Goal: Download file/media

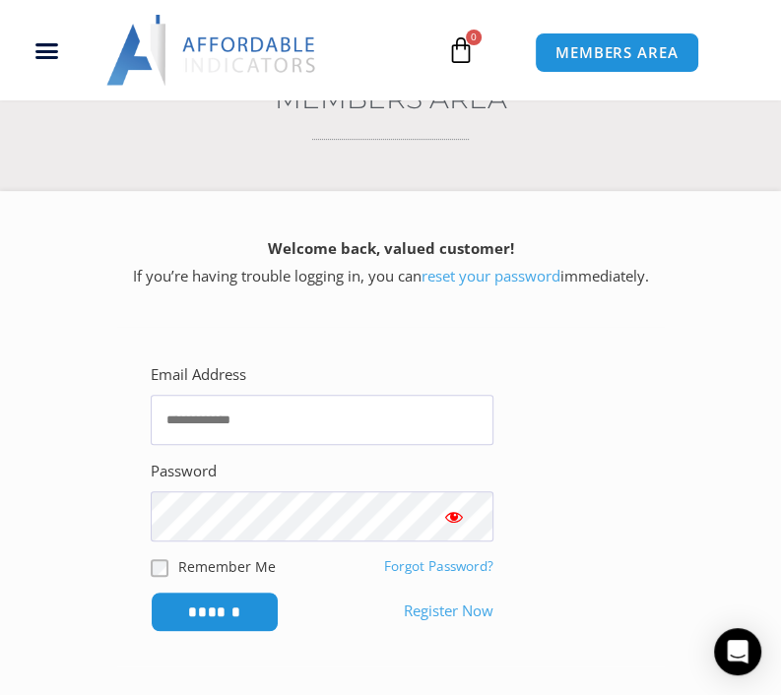
scroll to position [295, 0]
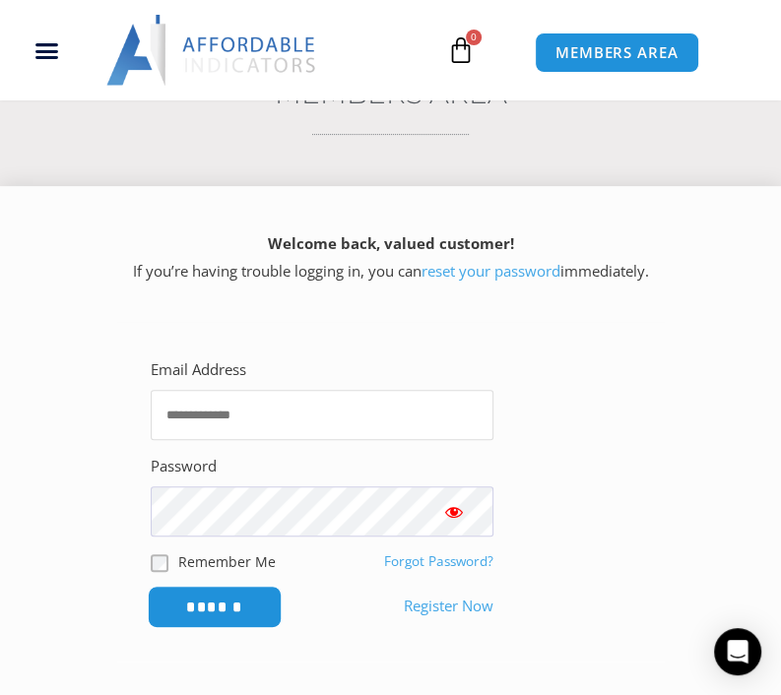
type input "**********"
click at [222, 609] on input "******" at bounding box center [215, 607] width 135 height 42
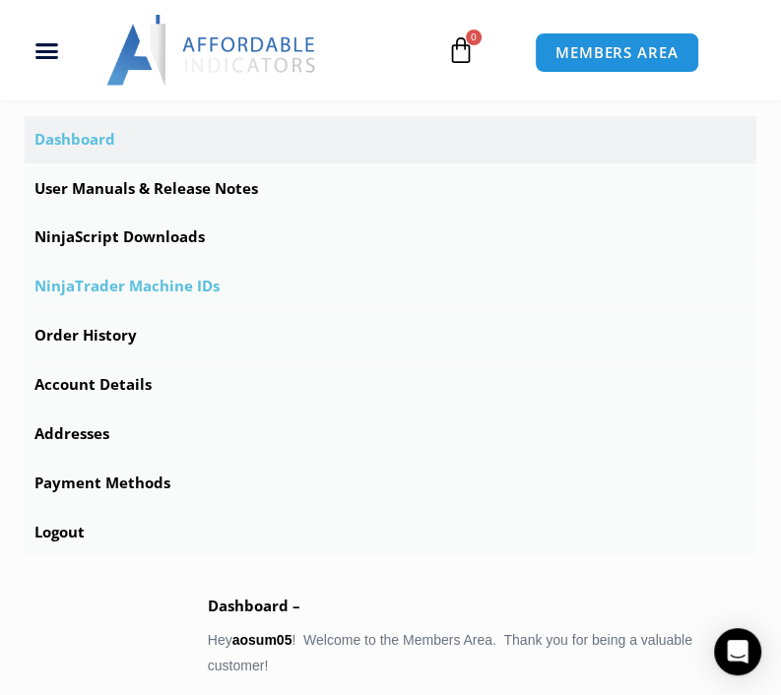
scroll to position [689, 0]
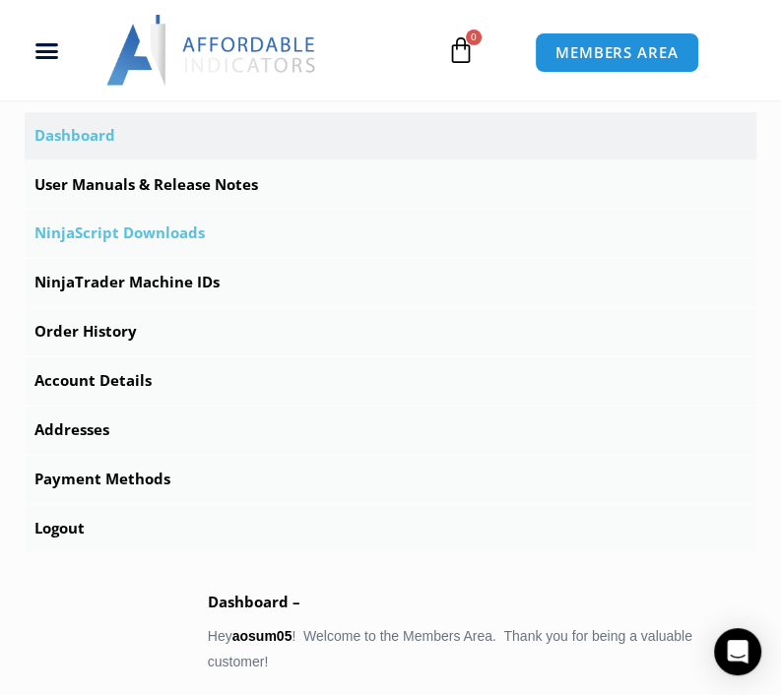
click at [114, 223] on link "NinjaScript Downloads" at bounding box center [391, 233] width 732 height 47
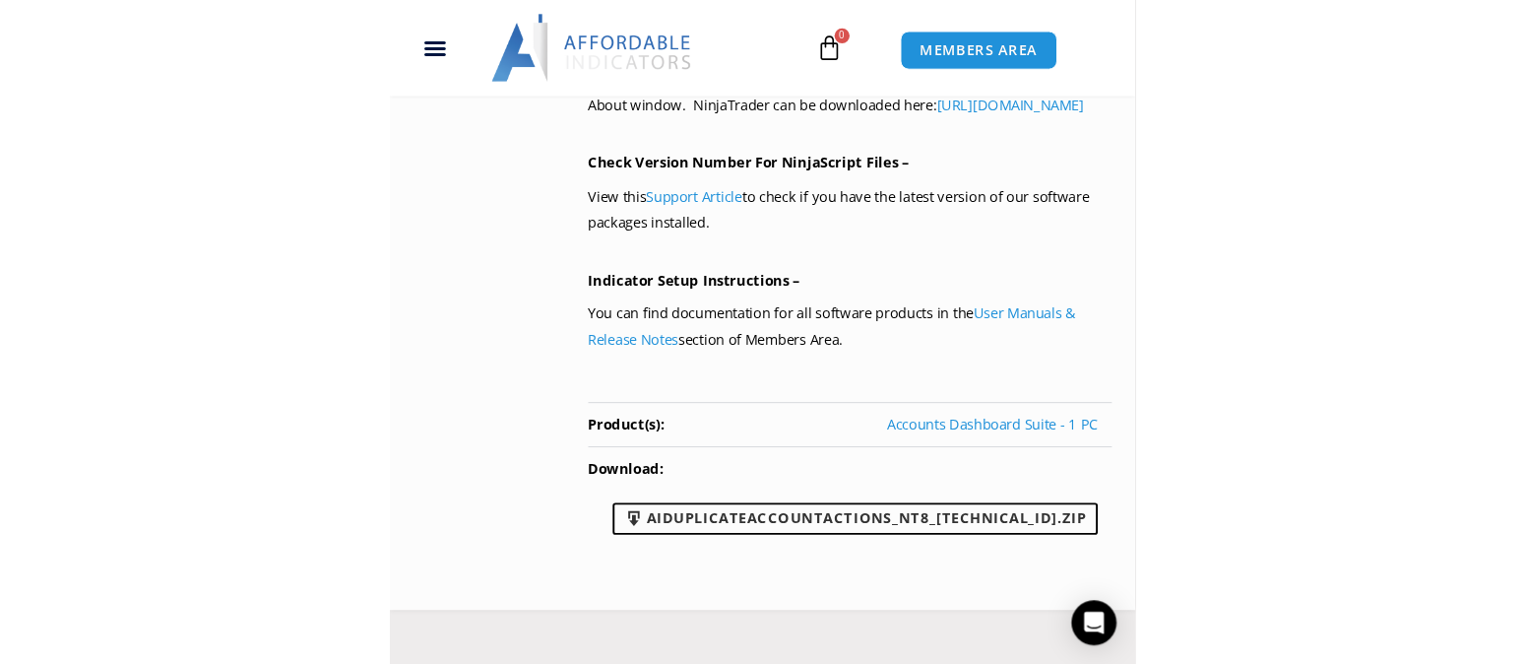
scroll to position [1871, 0]
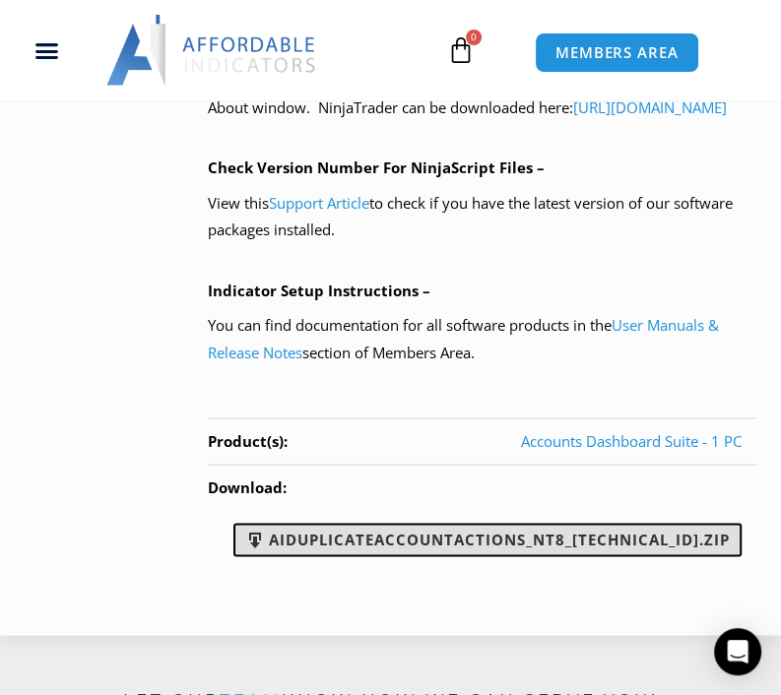
click at [528, 544] on link "AIDuplicateAccountActions_NT8_25.9.10.1.zip" at bounding box center [487, 539] width 508 height 33
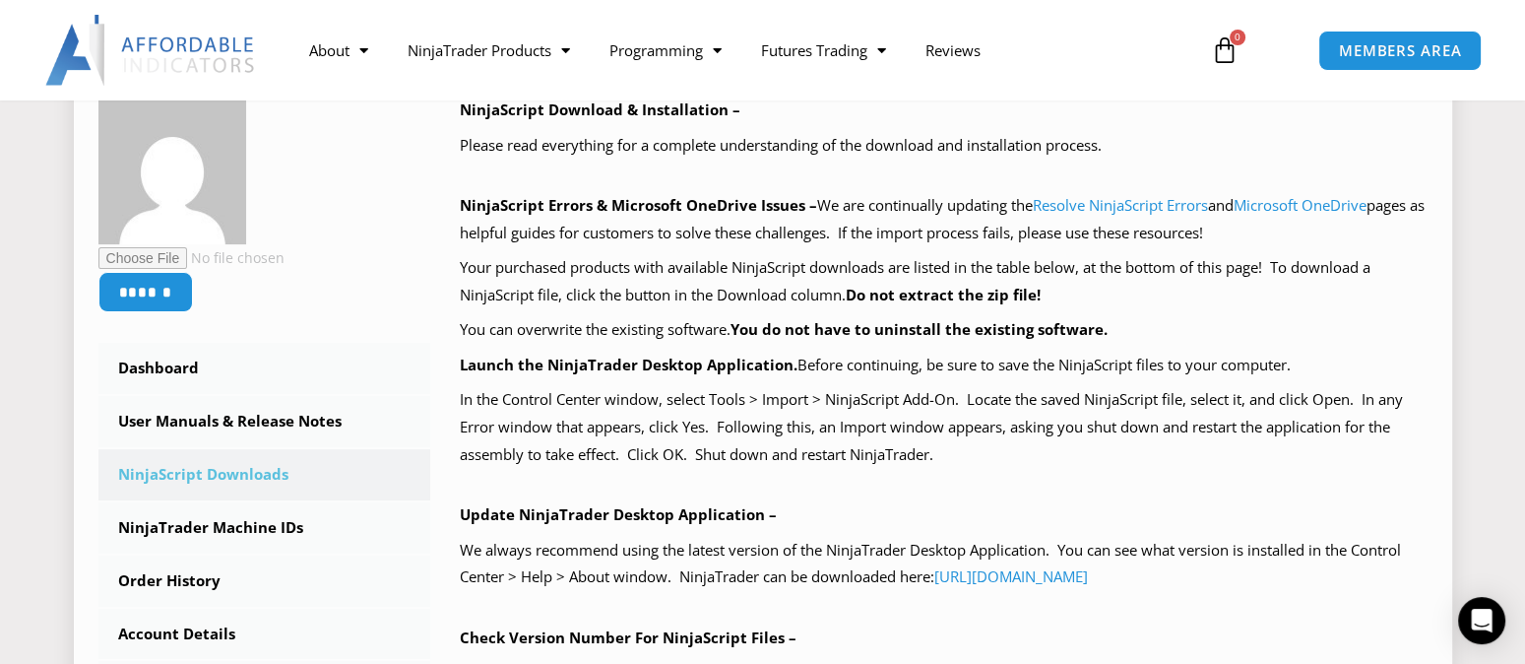
scroll to position [295, 0]
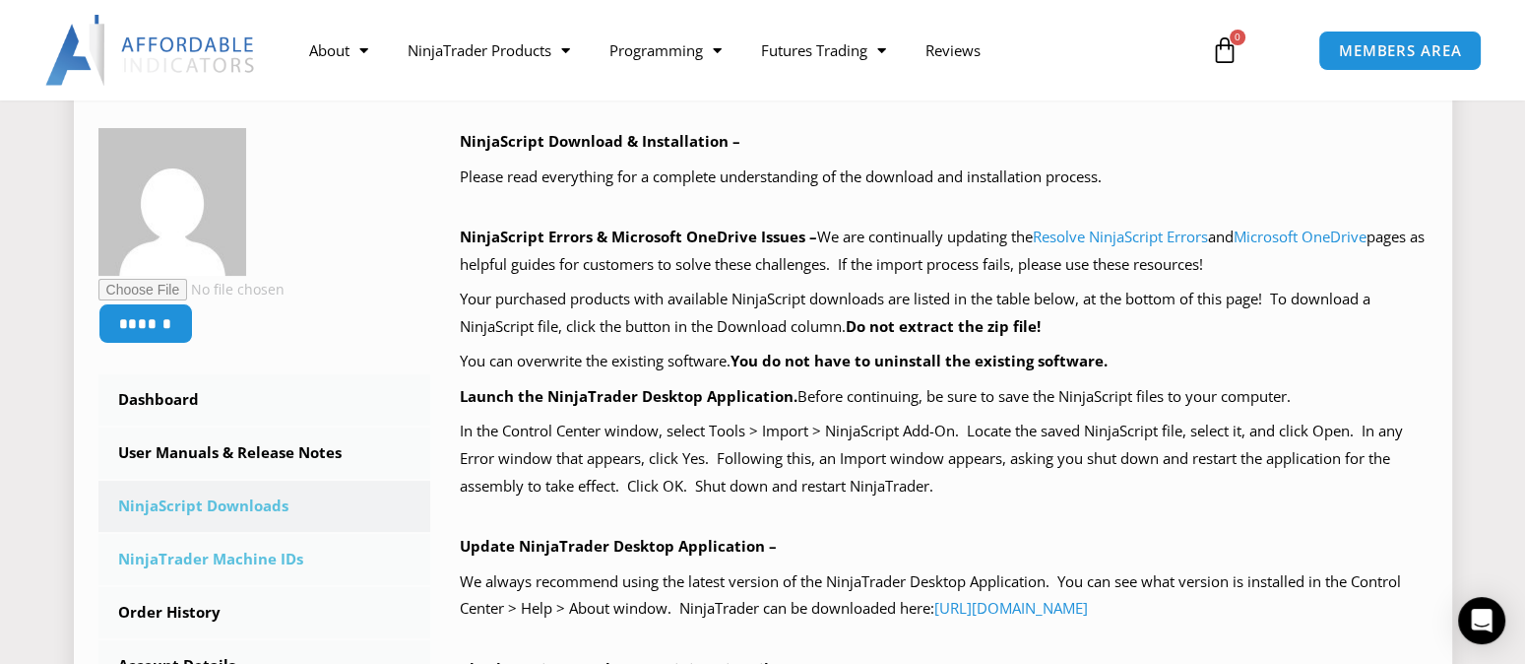
click at [165, 566] on link "NinjaTrader Machine IDs" at bounding box center [264, 559] width 333 height 51
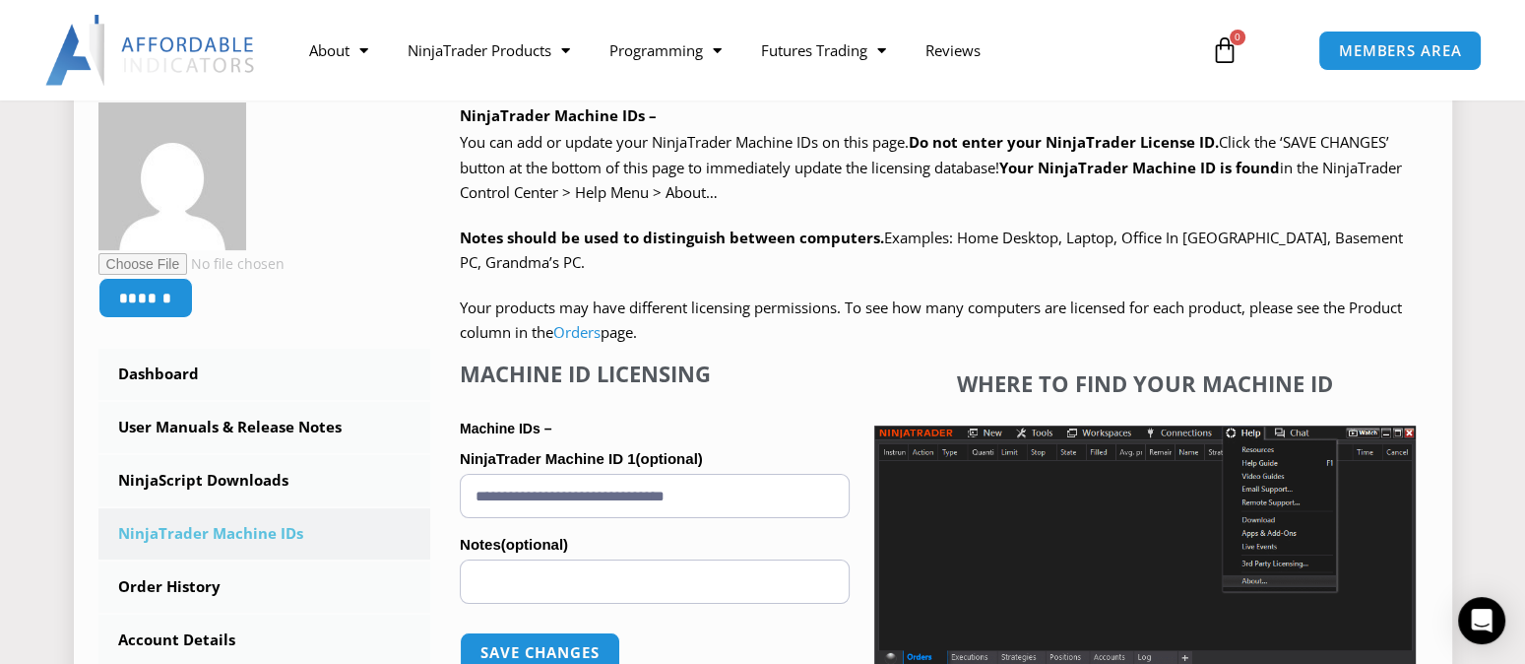
scroll to position [394, 0]
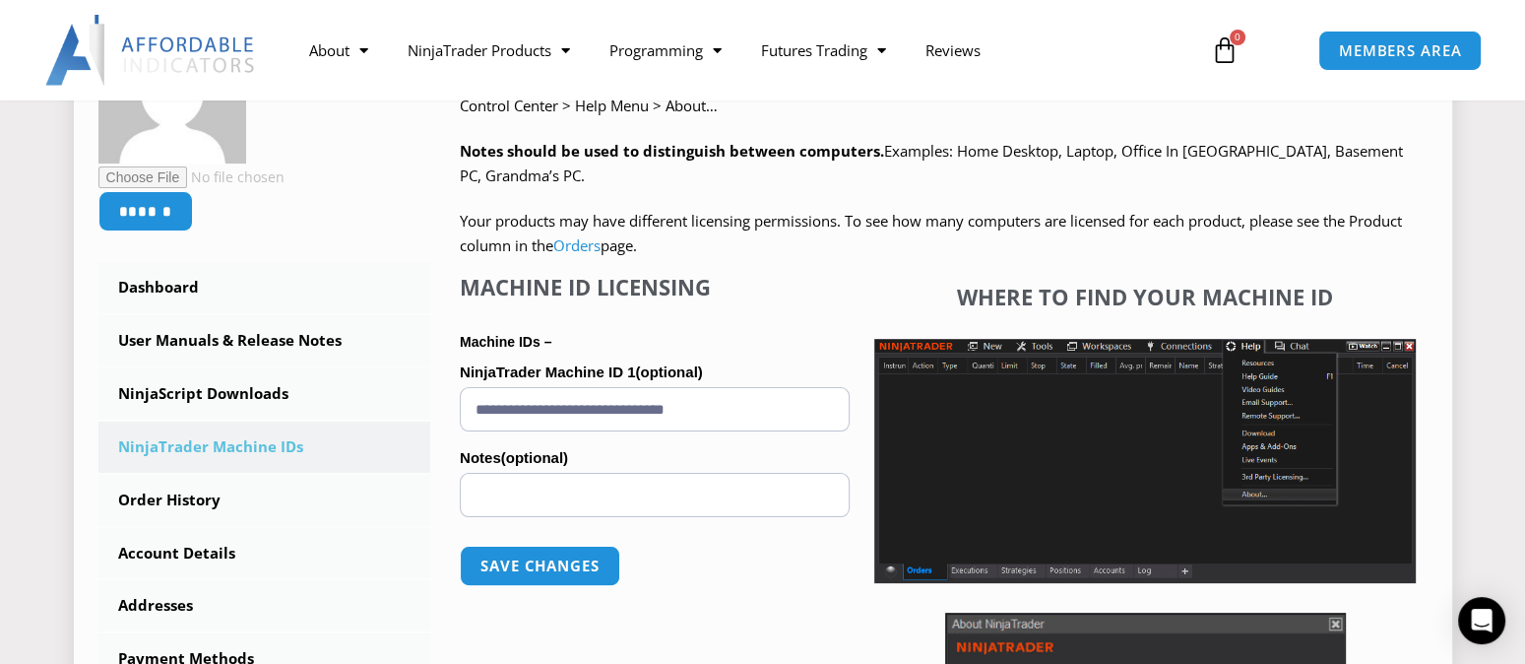
drag, startPoint x: 772, startPoint y: 412, endPoint x: 435, endPoint y: 385, distance: 337.8
click at [435, 385] on div "NinjaTrader Machine IDs – We are transitioning all NinjaTrader software package…" at bounding box center [929, 463] width 998 height 894
click at [577, 552] on button "Save changes" at bounding box center [540, 566] width 168 height 42
